Goal: Find specific page/section: Find specific page/section

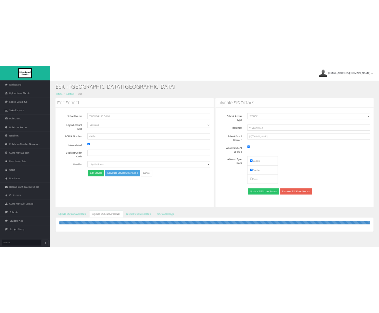
scroll to position [43, 0]
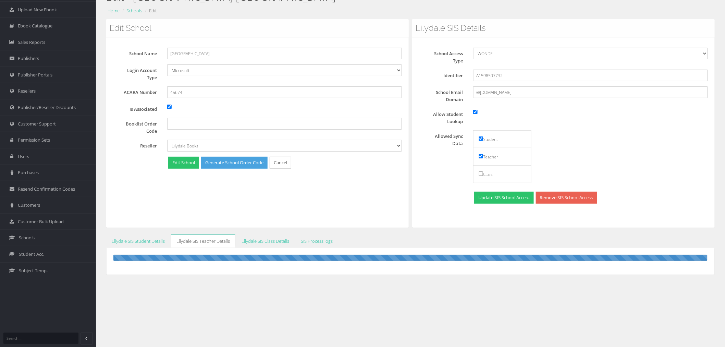
click at [619, 15] on div "Home Schools Edit" at bounding box center [410, 12] width 608 height 13
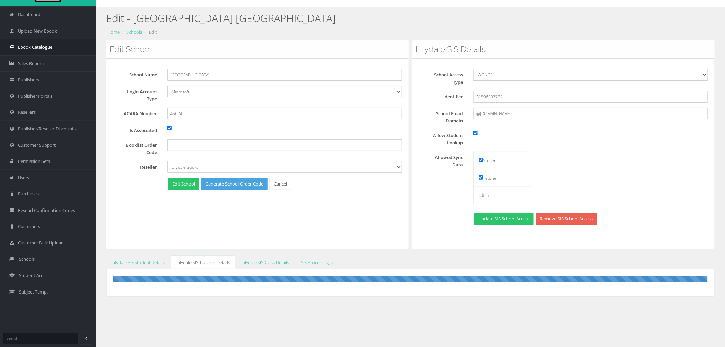
scroll to position [0, 0]
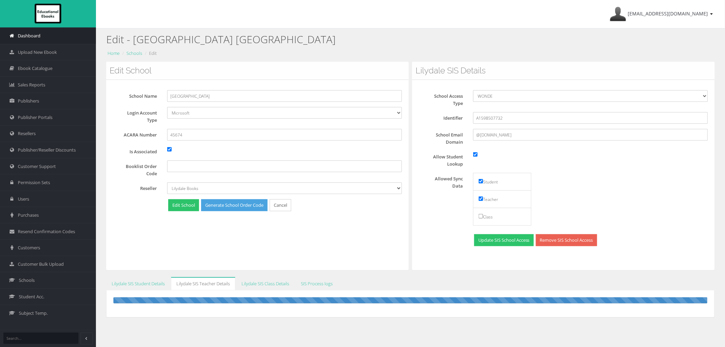
click at [36, 35] on span "Dashboard" at bounding box center [29, 36] width 23 height 7
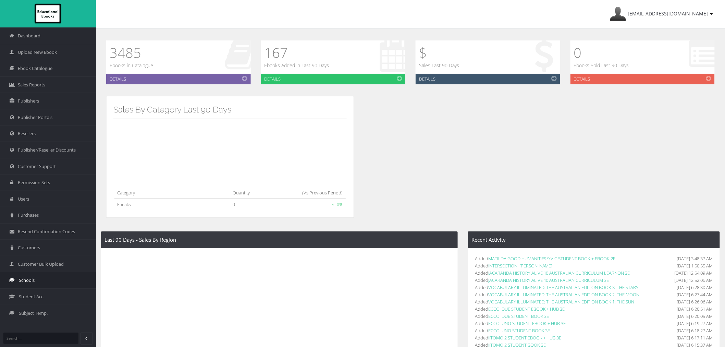
drag, startPoint x: 30, startPoint y: 284, endPoint x: 86, endPoint y: 283, distance: 55.8
click at [30, 283] on link "Schools" at bounding box center [48, 280] width 96 height 16
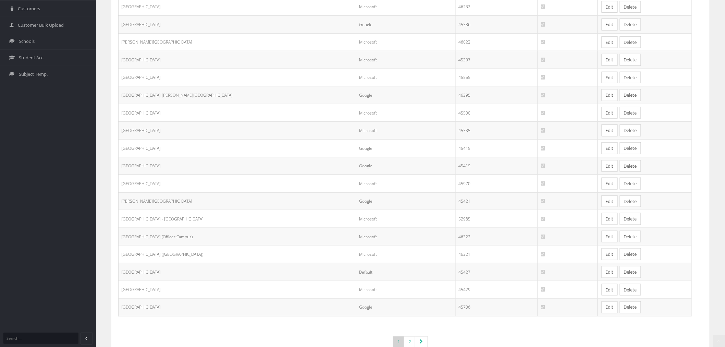
scroll to position [263, 0]
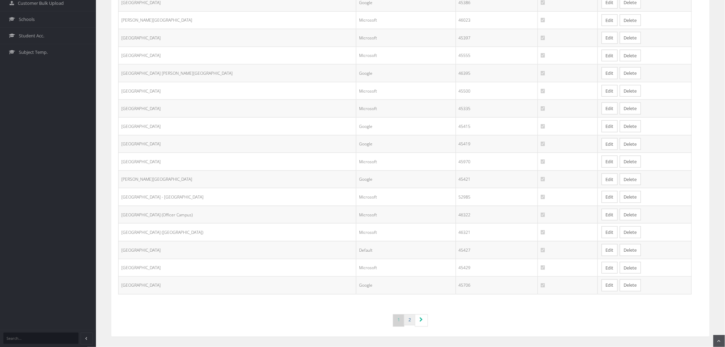
click at [406, 320] on link "2" at bounding box center [409, 319] width 11 height 11
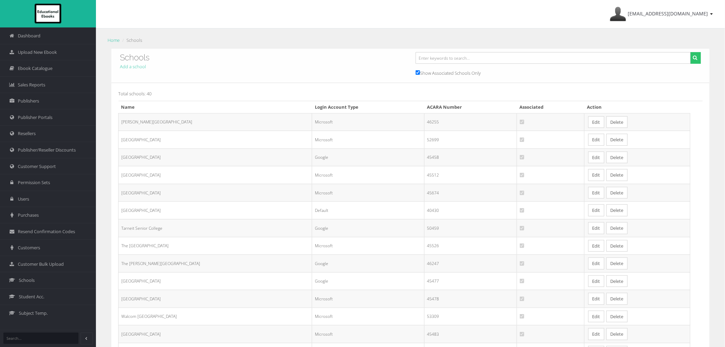
click at [591, 195] on link "Edit" at bounding box center [596, 193] width 16 height 12
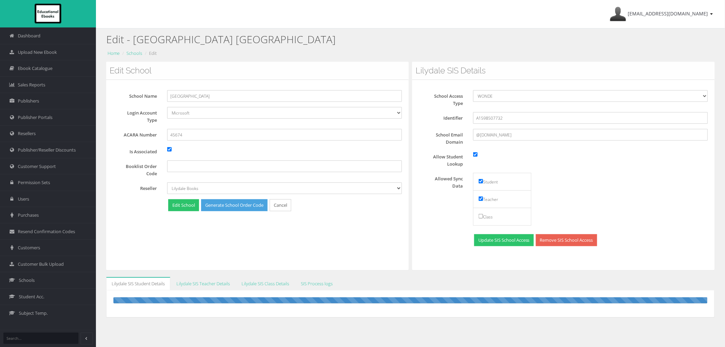
click at [316, 298] on div at bounding box center [410, 300] width 594 height 6
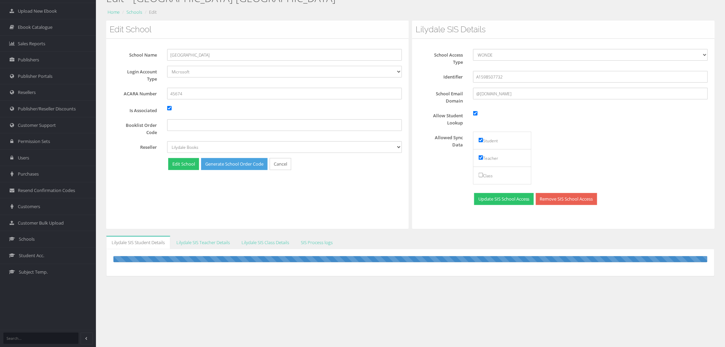
scroll to position [43, 0]
